Goal: Find contact information: Find contact information

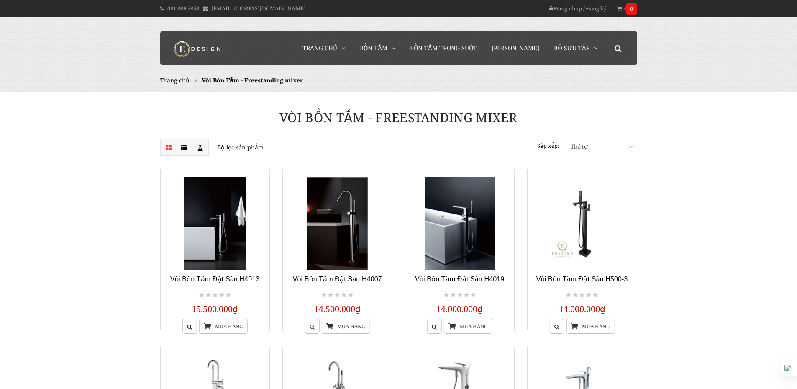
click at [185, 51] on img at bounding box center [198, 49] width 63 height 17
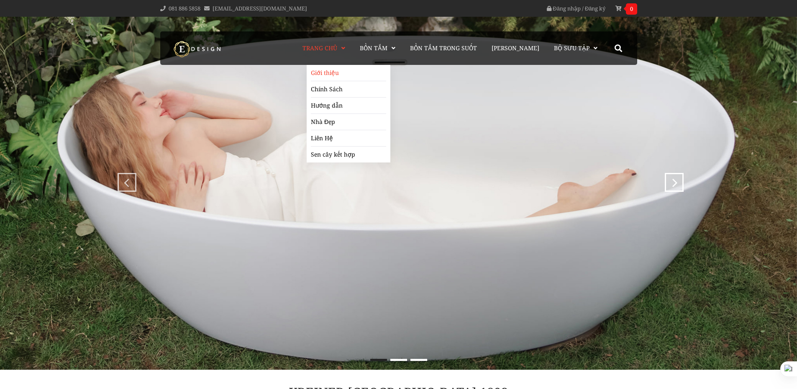
click at [327, 72] on link "Giới thiệu" at bounding box center [348, 73] width 75 height 16
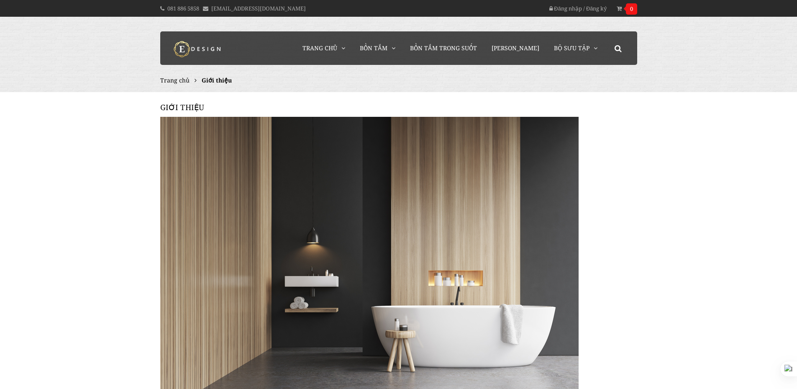
click at [180, 81] on span "Trang chủ" at bounding box center [174, 80] width 29 height 8
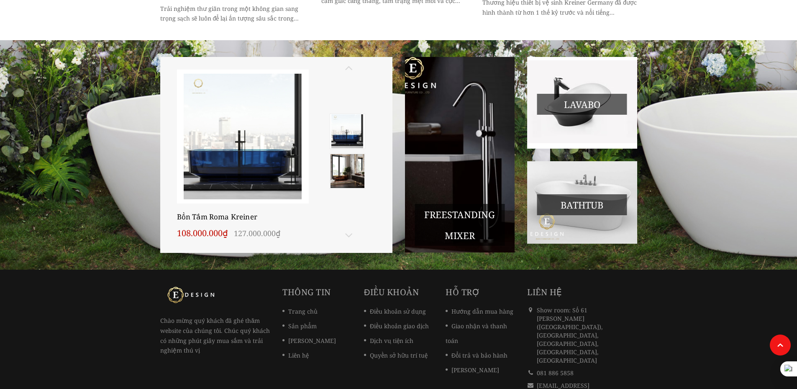
scroll to position [931, 0]
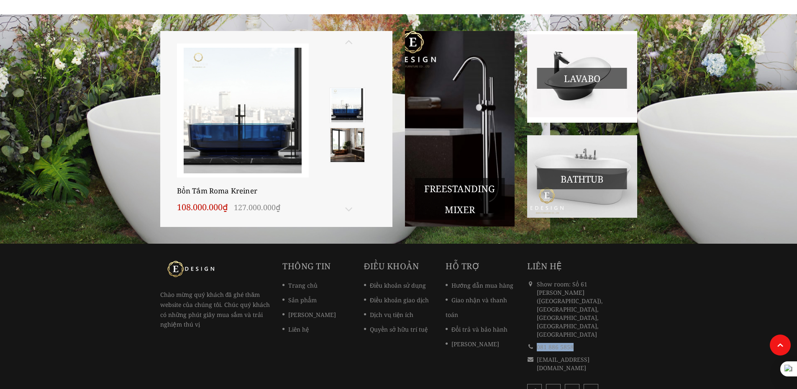
drag, startPoint x: 583, startPoint y: 299, endPoint x: 536, endPoint y: 303, distance: 47.9
click at [536, 341] on div "081 886 5858" at bounding box center [582, 347] width 110 height 13
copy div "081 886 5858"
